Goal: Information Seeking & Learning: Learn about a topic

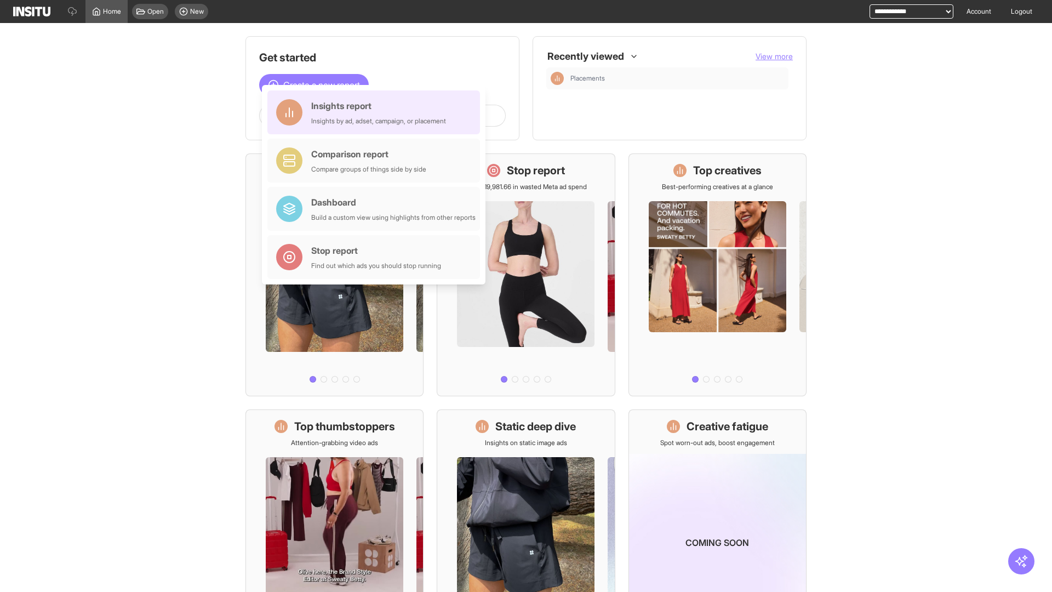
click at [376, 112] on div "Insights report Insights by ad, adset, campaign, or placement" at bounding box center [378, 112] width 135 height 26
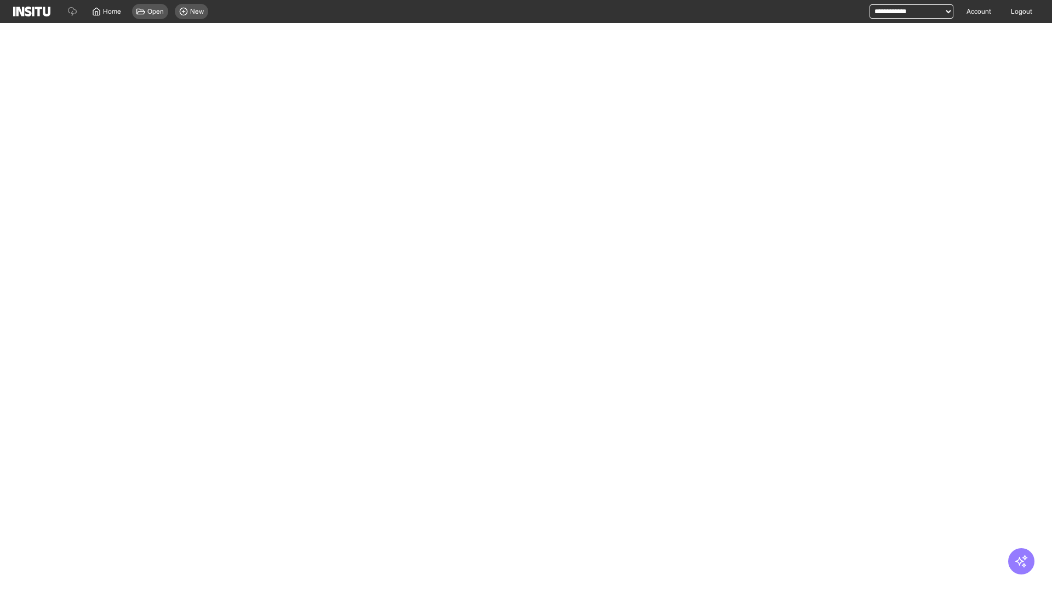
select select "**"
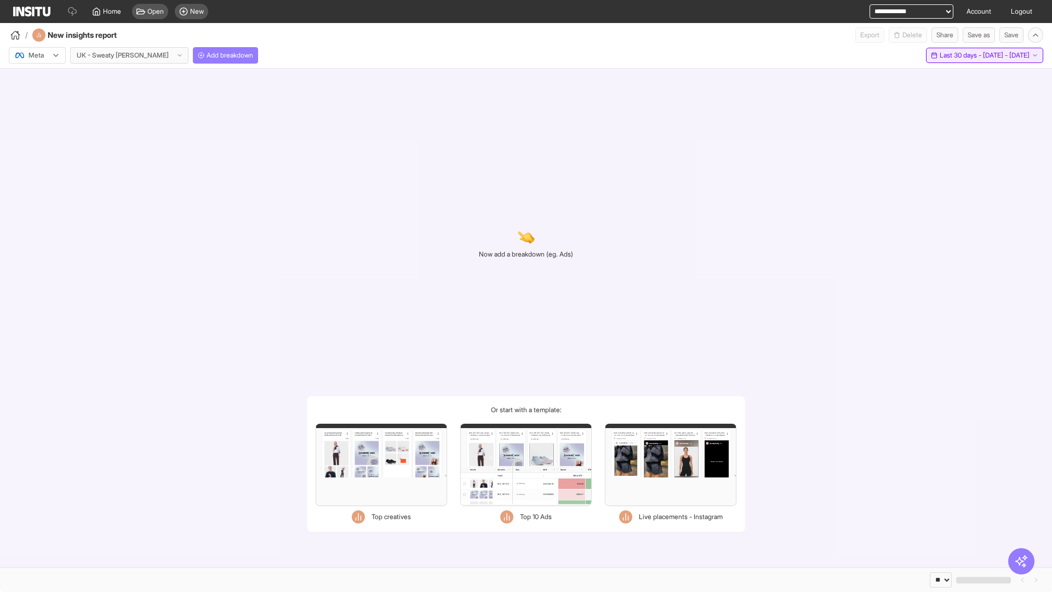
click at [960, 55] on span "Last 30 days - [DATE] - [DATE]" at bounding box center [984, 55] width 90 height 9
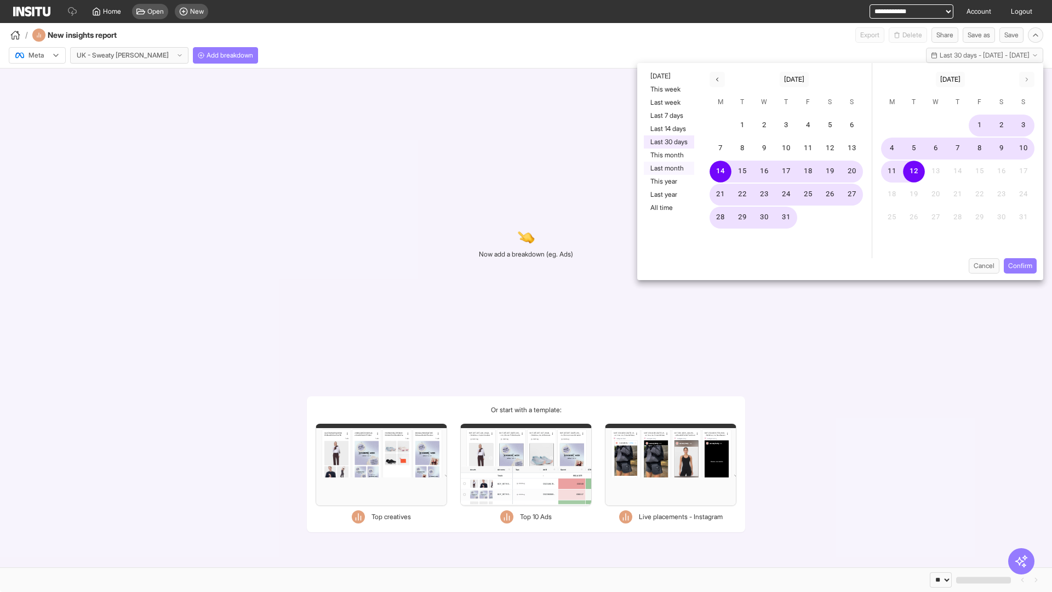
click at [668, 168] on button "Last month" at bounding box center [669, 168] width 50 height 13
